Goal: Information Seeking & Learning: Learn about a topic

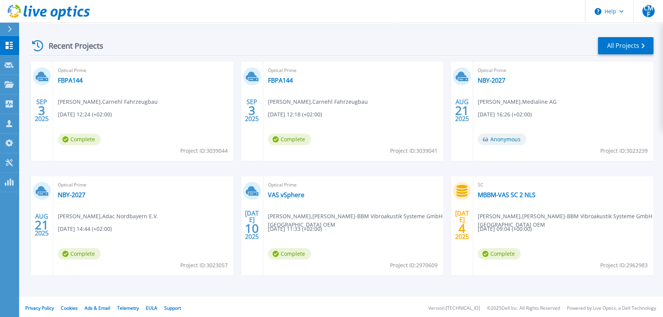
scroll to position [107, 0]
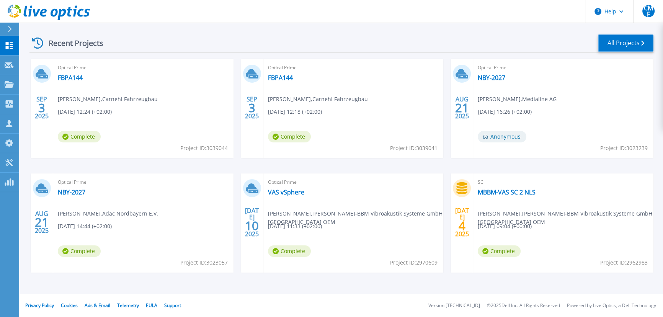
click at [650, 42] on link "All Projects" at bounding box center [626, 42] width 56 height 17
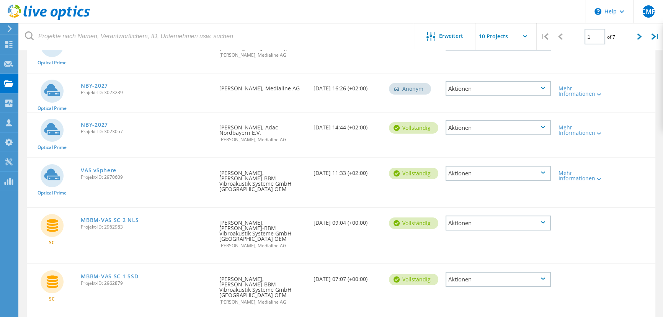
scroll to position [142, 0]
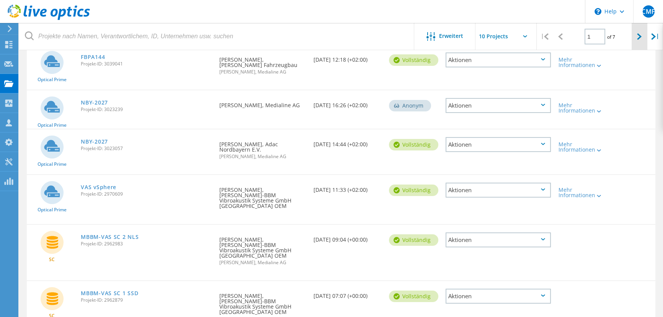
click at [635, 36] on div at bounding box center [640, 36] width 16 height 27
type input "2"
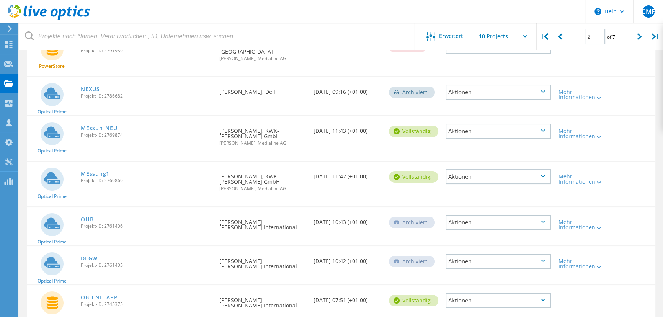
scroll to position [107, 0]
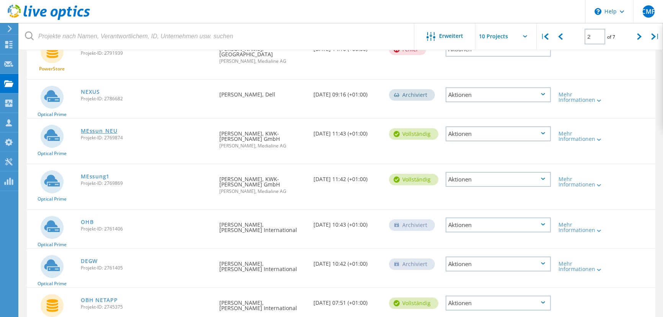
click at [106, 131] on link "MEssun_NEU" at bounding box center [99, 130] width 36 height 5
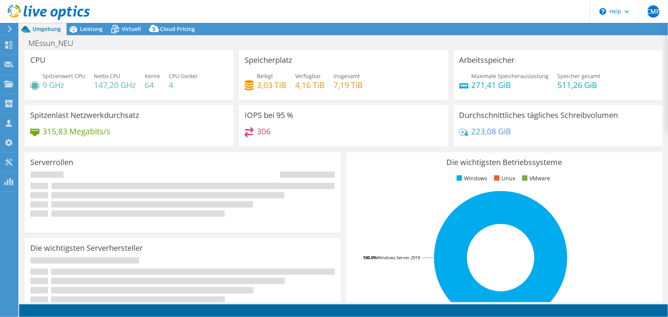
select select "USD"
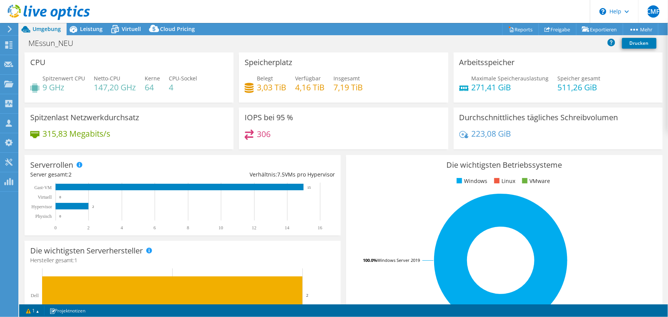
click at [82, 25] on div at bounding box center [45, 13] width 90 height 26
click at [88, 29] on span "Leistung" at bounding box center [91, 28] width 23 height 7
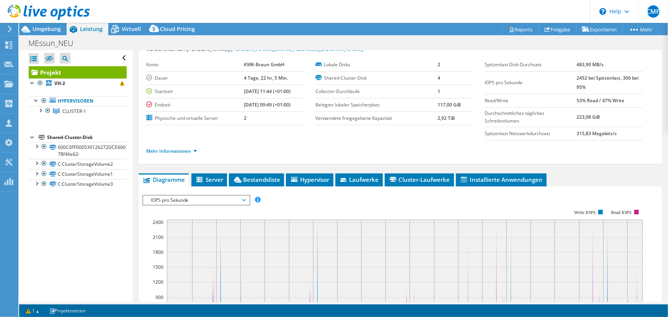
scroll to position [69, 0]
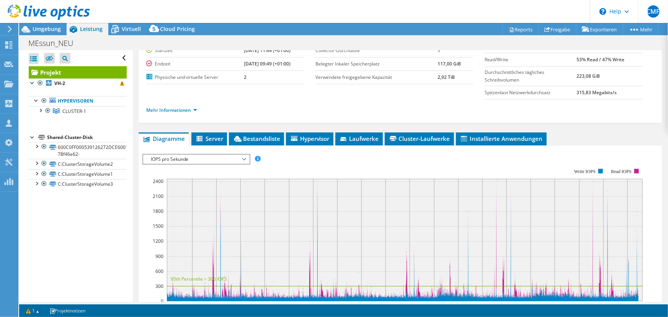
click at [217, 163] on rect at bounding box center [392, 235] width 501 height 153
click at [216, 161] on span "IOPS pro Sekunde" at bounding box center [196, 159] width 98 height 9
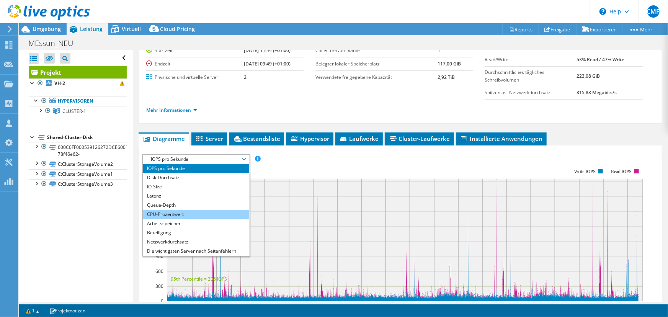
click at [213, 210] on li "CPU-Prozentwert" at bounding box center [196, 214] width 106 height 9
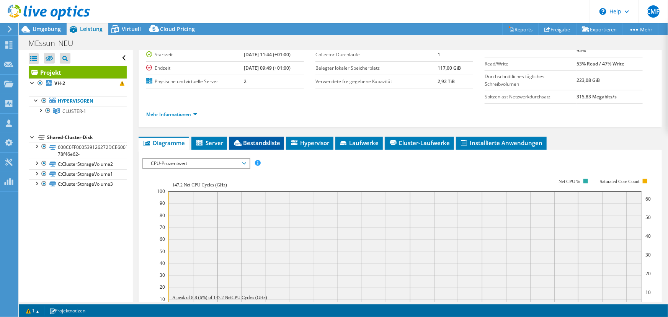
scroll to position [30, 0]
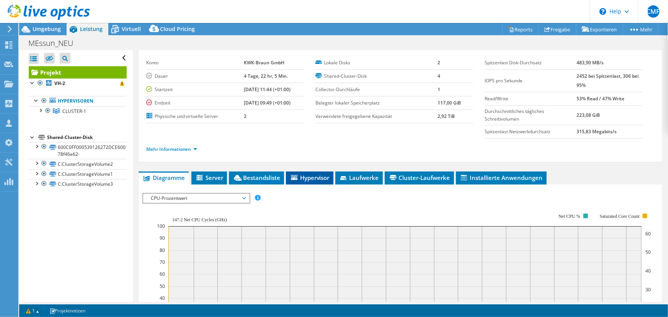
click at [314, 177] on span "Hypervisor" at bounding box center [310, 178] width 40 height 8
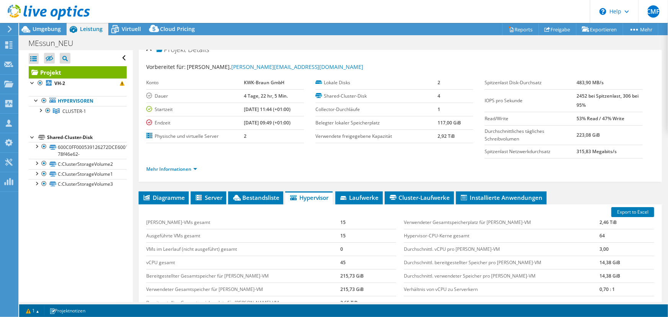
scroll to position [0, 0]
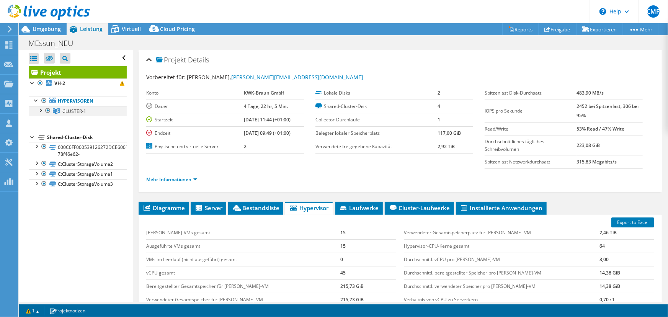
click at [44, 110] on div at bounding box center [48, 110] width 8 height 9
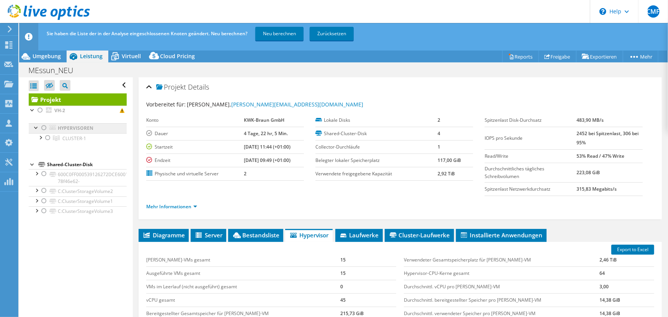
click at [84, 127] on link "Hypervisoren" at bounding box center [78, 128] width 98 height 10
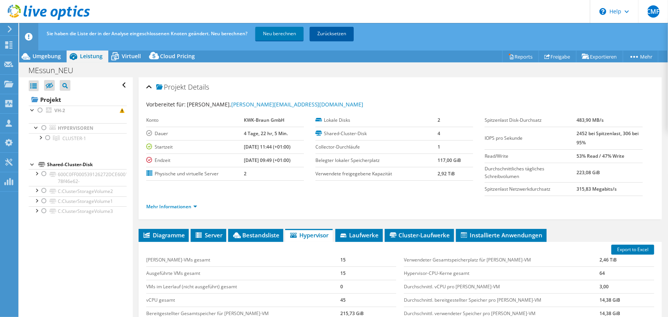
click at [339, 37] on link "Zurücksetzen" at bounding box center [332, 34] width 44 height 14
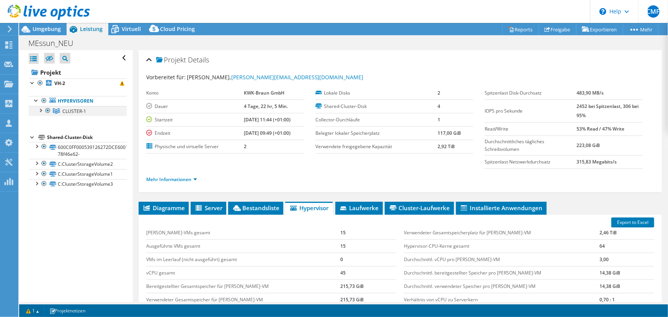
click at [40, 110] on div at bounding box center [40, 110] width 8 height 8
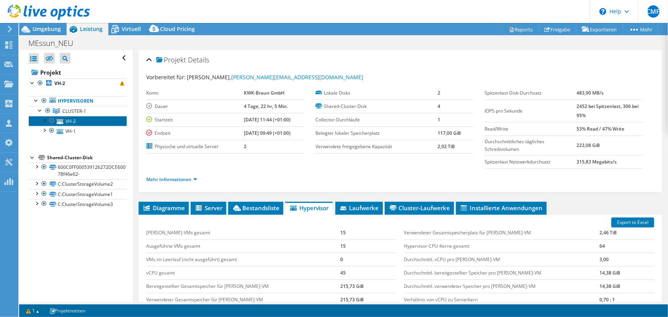
click at [69, 121] on link "VH-2" at bounding box center [78, 121] width 98 height 10
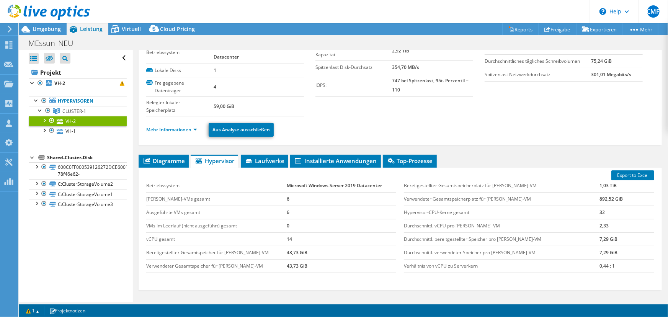
scroll to position [88, 0]
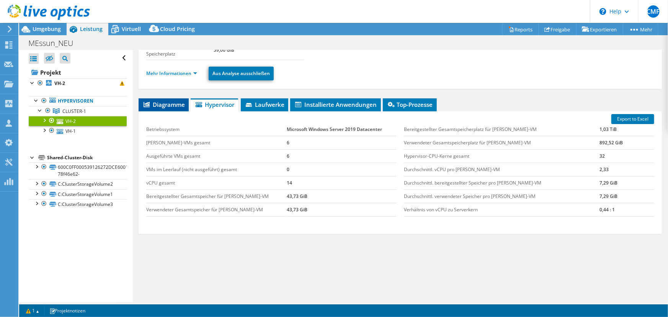
click at [170, 106] on span "Diagramme" at bounding box center [163, 105] width 43 height 8
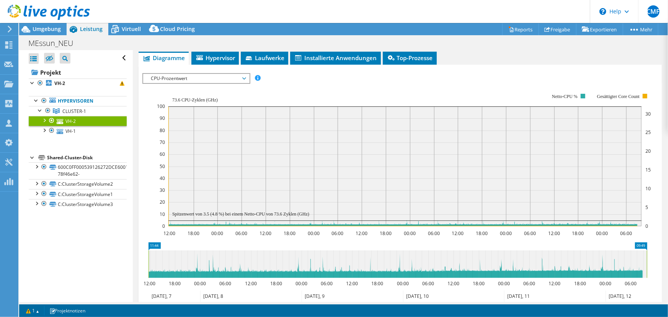
scroll to position [123, 0]
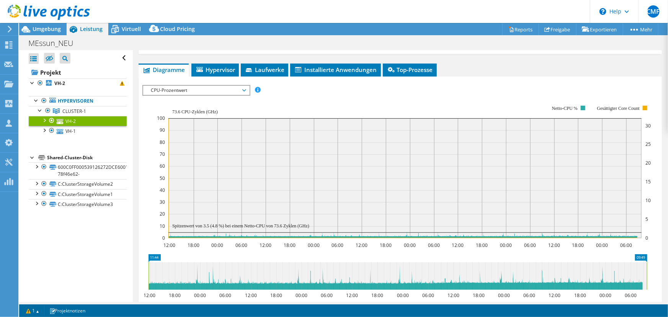
click at [46, 119] on div at bounding box center [44, 120] width 8 height 8
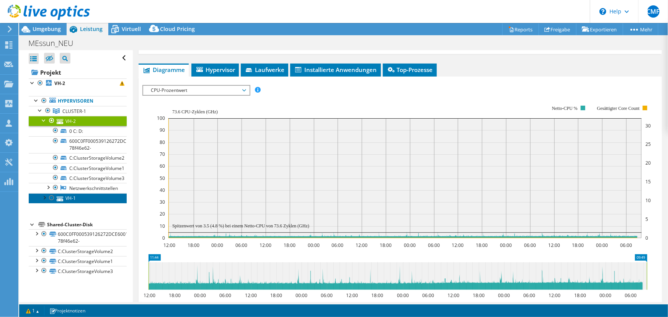
click at [44, 200] on link "VH-1" at bounding box center [78, 198] width 98 height 10
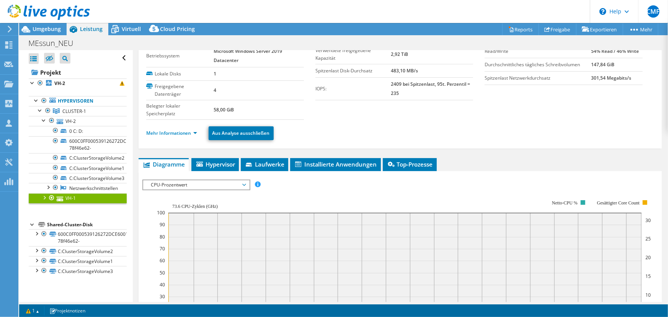
scroll to position [0, 0]
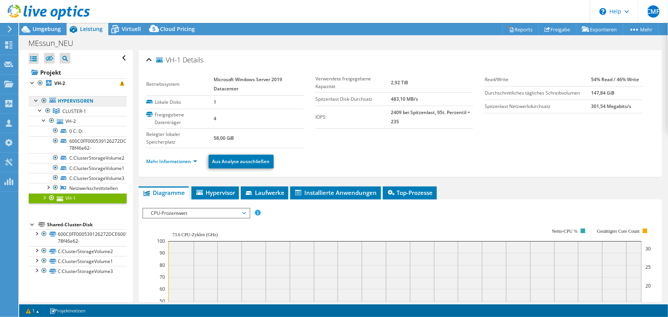
click at [67, 98] on link "Hypervisoren" at bounding box center [78, 101] width 98 height 10
click at [50, 27] on span "Umgebung" at bounding box center [47, 28] width 28 height 7
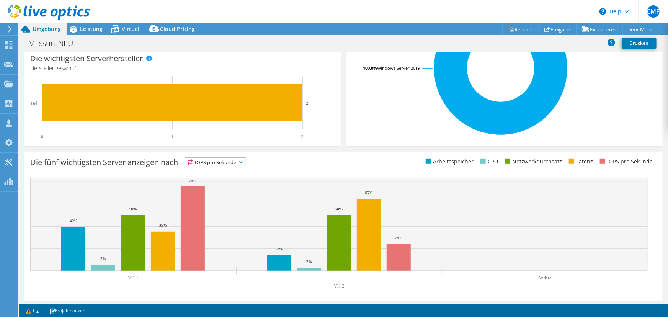
scroll to position [193, 0]
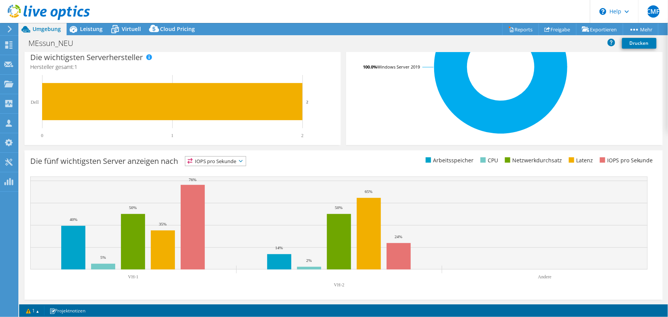
click at [227, 168] on div "Die fünf wichtigsten Server anzeigen nach IOPS pro Sekunde IOPS pro Sekunde" at bounding box center [186, 162] width 313 height 13
click at [229, 162] on span "IOPS pro Sekunde" at bounding box center [215, 161] width 61 height 9
click at [228, 190] on li "CPU" at bounding box center [215, 192] width 61 height 11
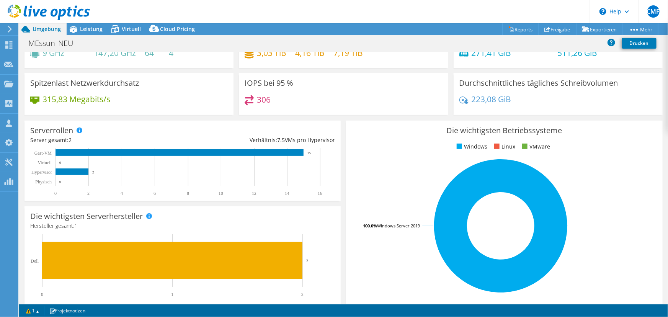
scroll to position [0, 0]
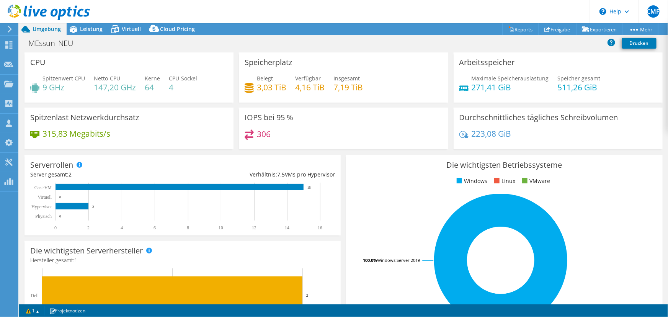
click at [123, 90] on h4 "147,20 GHz" at bounding box center [115, 87] width 42 height 8
click at [95, 34] on div "Leistung" at bounding box center [88, 29] width 42 height 12
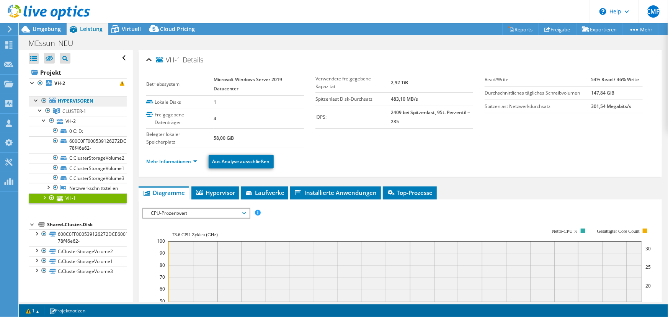
click at [74, 99] on link "Hypervisoren" at bounding box center [78, 101] width 98 height 10
click at [71, 111] on span "CLUSTER-1" at bounding box center [74, 111] width 24 height 7
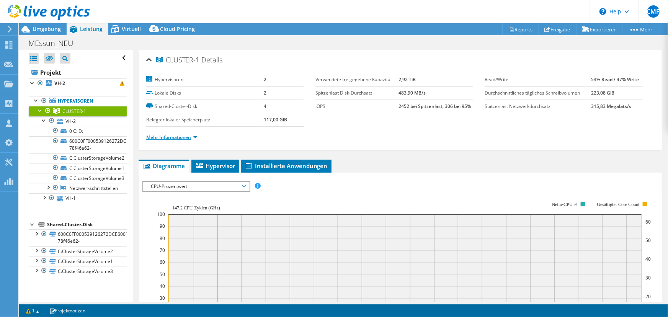
click at [173, 135] on link "Mehr Informationen" at bounding box center [171, 137] width 51 height 7
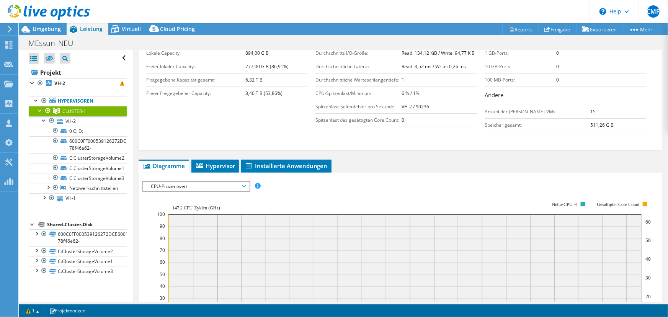
scroll to position [174, 0]
click at [224, 165] on span "Hypervisor" at bounding box center [215, 166] width 40 height 8
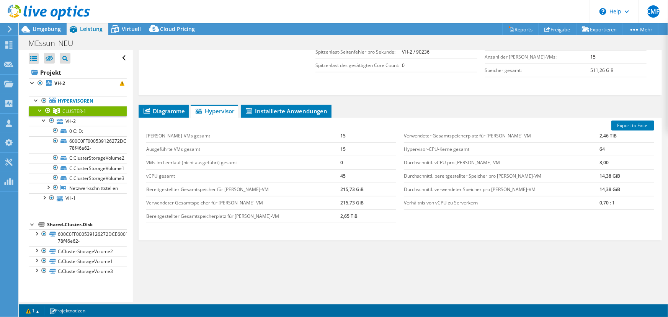
scroll to position [235, 0]
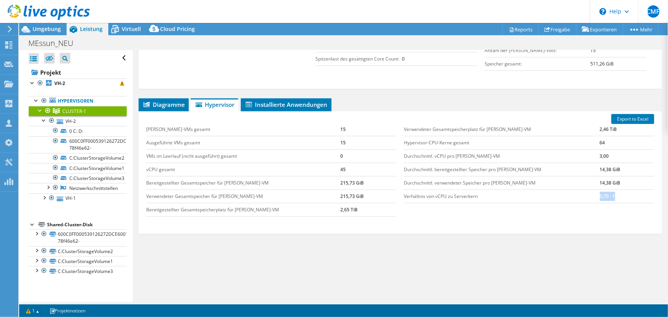
drag, startPoint x: 606, startPoint y: 193, endPoint x: 558, endPoint y: 201, distance: 48.2
click at [558, 201] on tr "Verhältnis von vCPU zu Serverkern 0,70 : 1" at bounding box center [529, 196] width 250 height 13
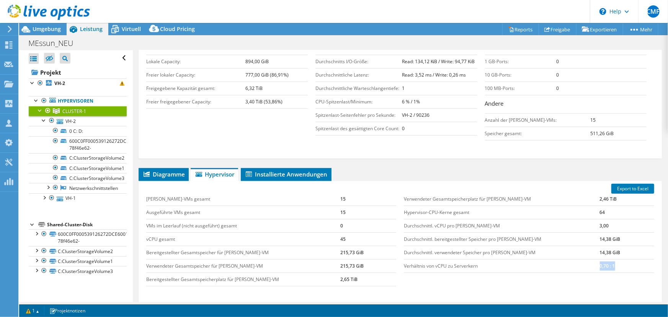
scroll to position [200, 0]
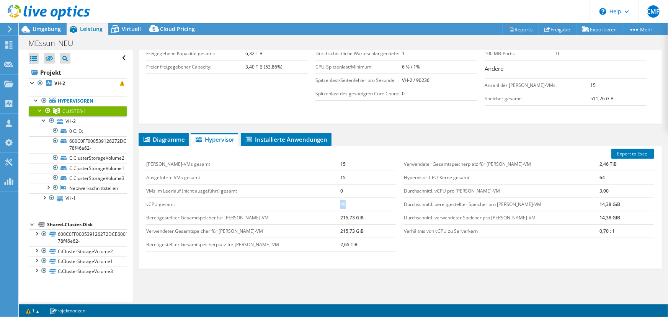
drag, startPoint x: 343, startPoint y: 203, endPoint x: 310, endPoint y: 204, distance: 33.3
click at [310, 204] on tr "vCPU gesamt 45" at bounding box center [271, 204] width 250 height 13
click at [437, 184] on td "Durchschnittl. vCPU pro Gast-VM" at bounding box center [502, 190] width 196 height 13
drag, startPoint x: 386, startPoint y: 205, endPoint x: 285, endPoint y: 205, distance: 100.7
click at [285, 204] on tr "vCPU gesamt 45" at bounding box center [271, 204] width 250 height 13
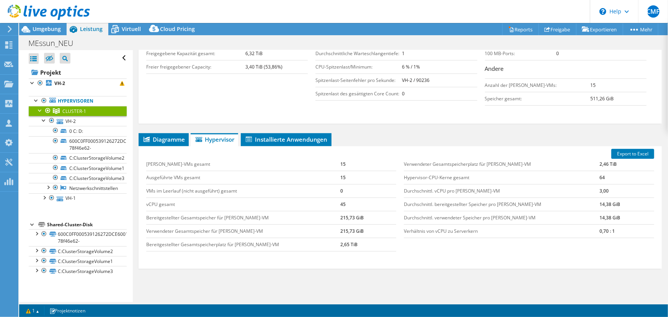
click at [304, 212] on td "Bereitgestellter Gesamtspeicher für Gast-VM" at bounding box center [243, 217] width 194 height 13
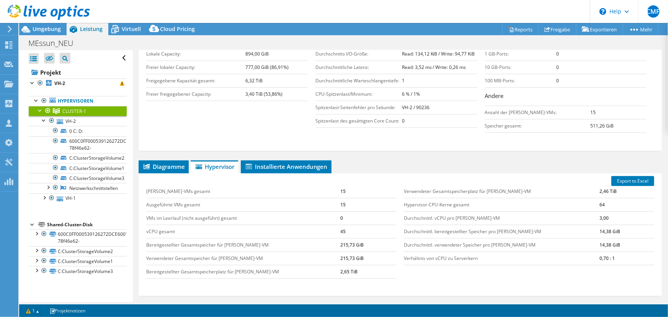
scroll to position [235, 0]
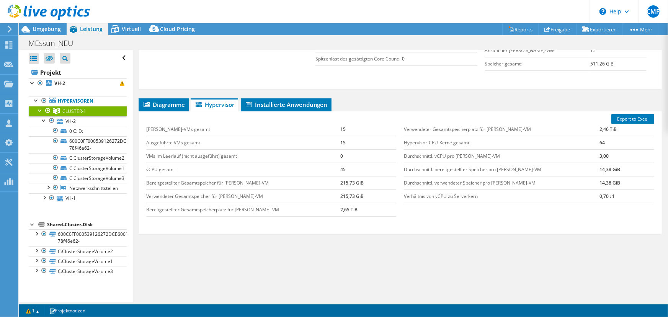
click at [306, 256] on div "Diagramme Server Bestandsliste Hypervisor Laufwerke Cluster-Laufwerke 0 0" at bounding box center [401, 194] width 524 height 192
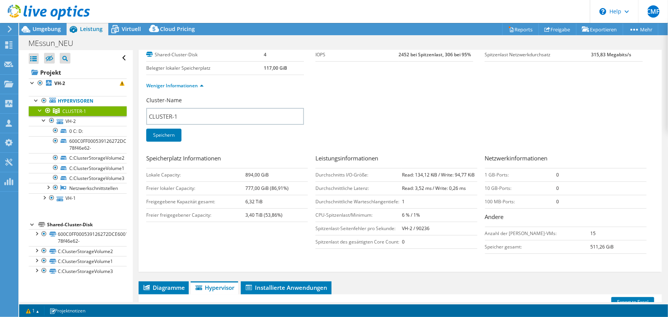
scroll to position [0, 0]
